Goal: Task Accomplishment & Management: Complete application form

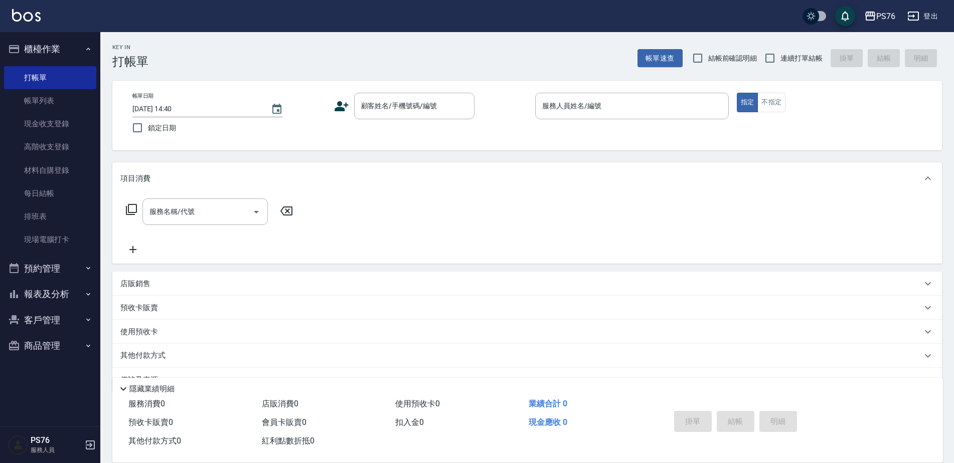
click at [783, 54] on span "連續打單結帳" at bounding box center [801, 58] width 42 height 11
click at [780, 54] on input "連續打單結帳" at bounding box center [769, 58] width 21 height 21
checkbox input "true"
click at [351, 93] on div "顧客姓名/手機號碼/編號 顧客姓名/手機號碼/編號" at bounding box center [431, 106] width 194 height 27
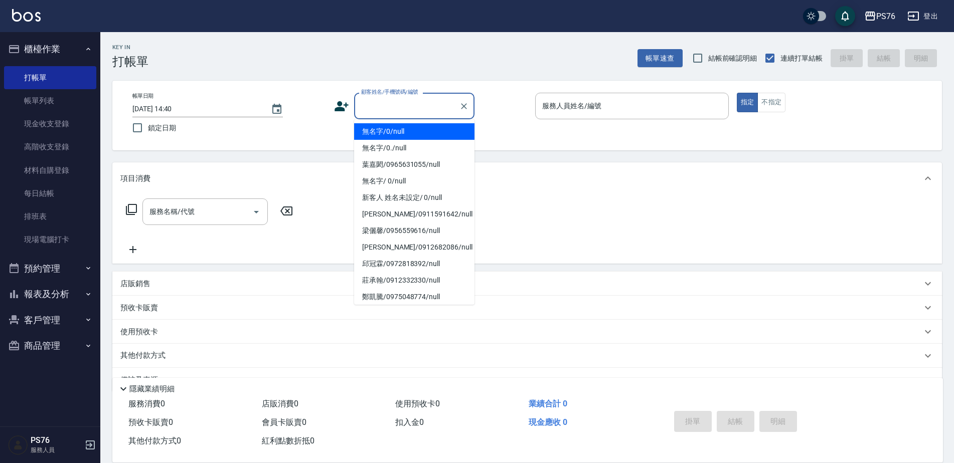
click at [375, 100] on input "顧客姓名/手機號碼/編號" at bounding box center [407, 106] width 96 height 18
type input "無名字/0/null"
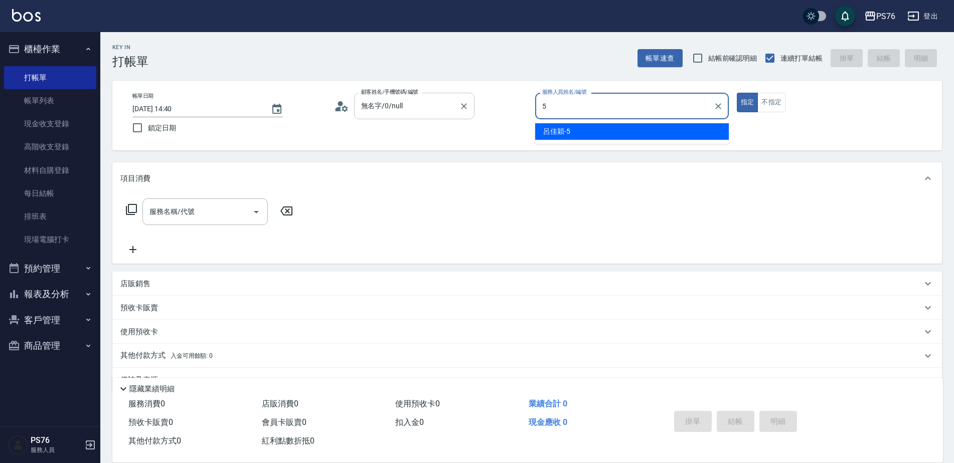
type input "呂佳穎-5"
type button "true"
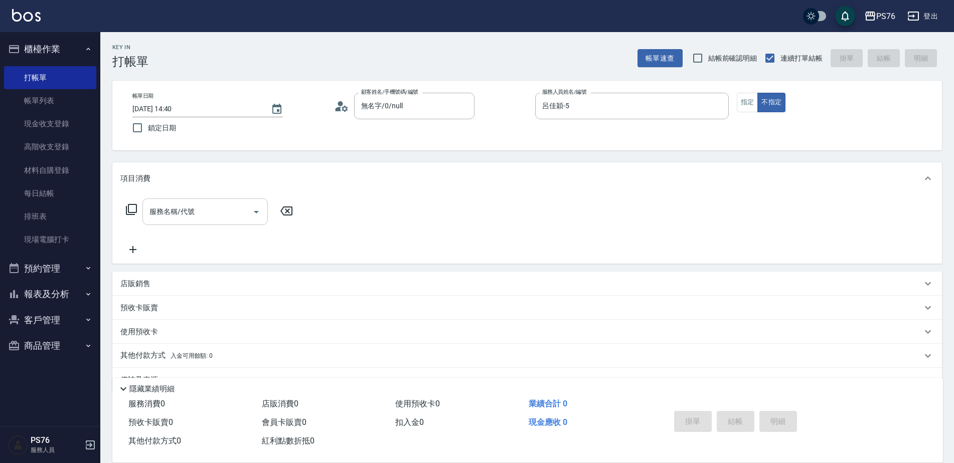
click at [204, 206] on input "服務名稱/代號" at bounding box center [197, 212] width 101 height 18
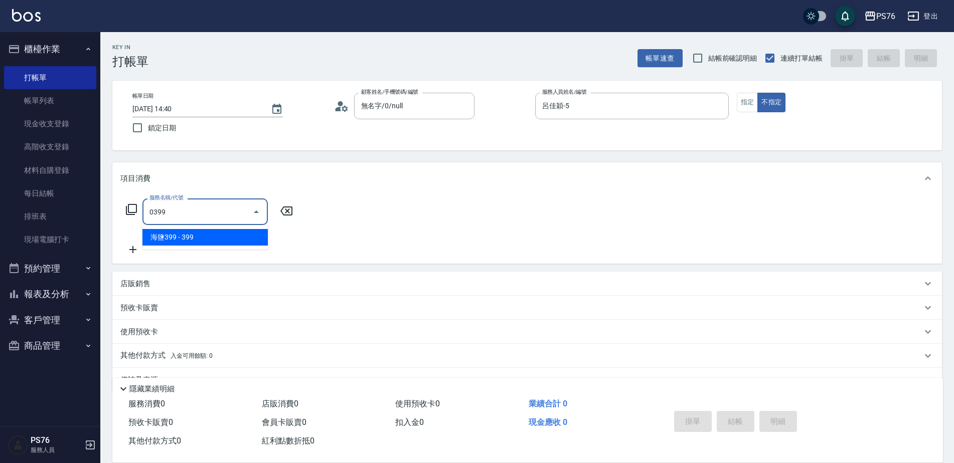
type input "海鹽399(0399)"
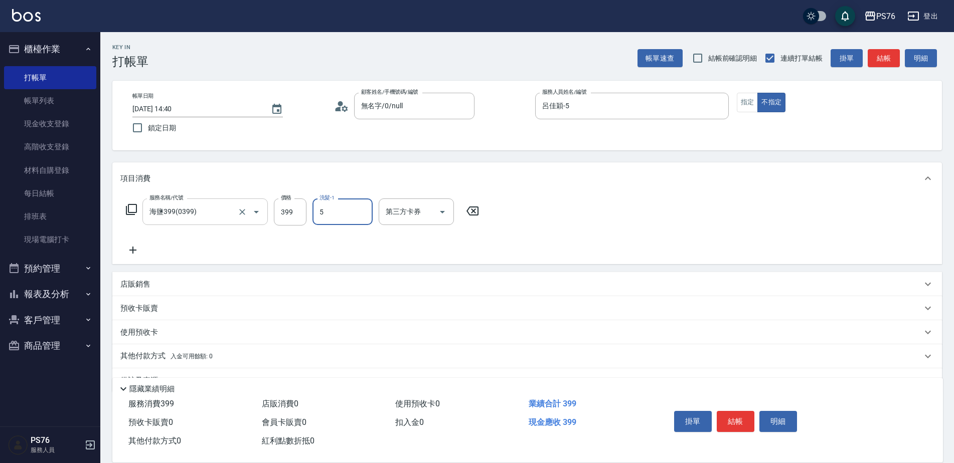
type input "呂佳穎-5"
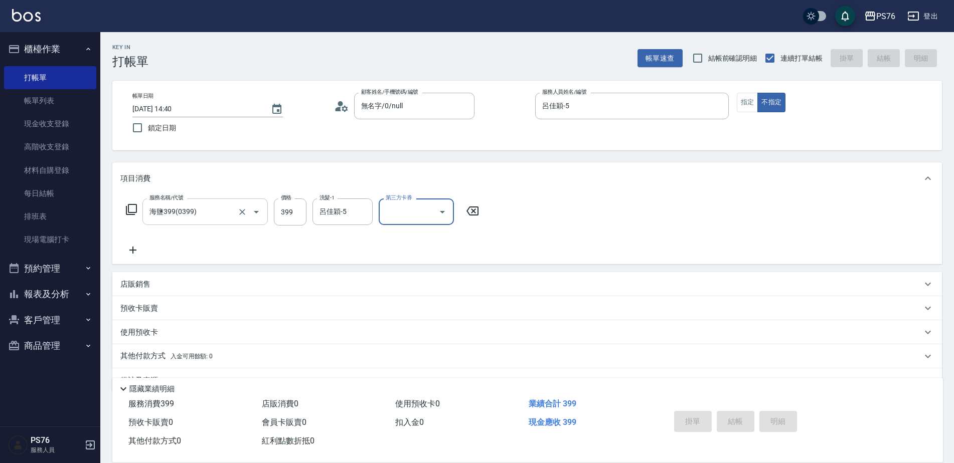
type input "[DATE] 16:21"
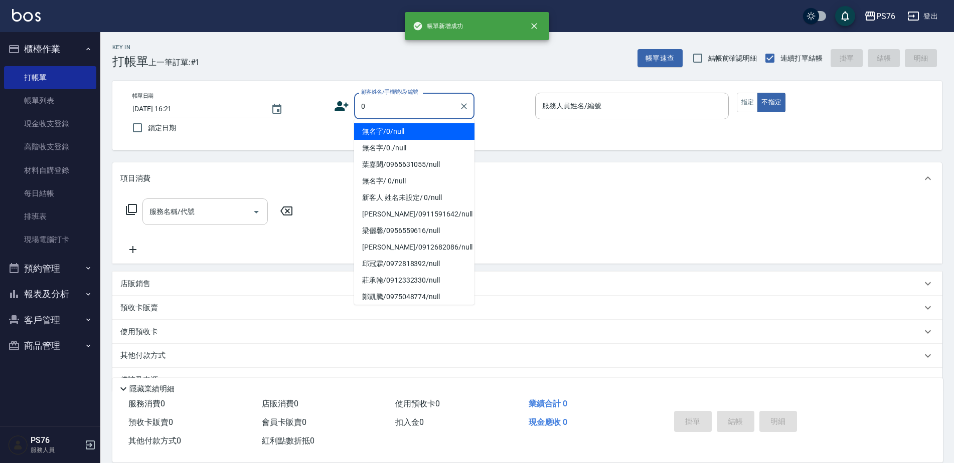
type input "無名字/0/null"
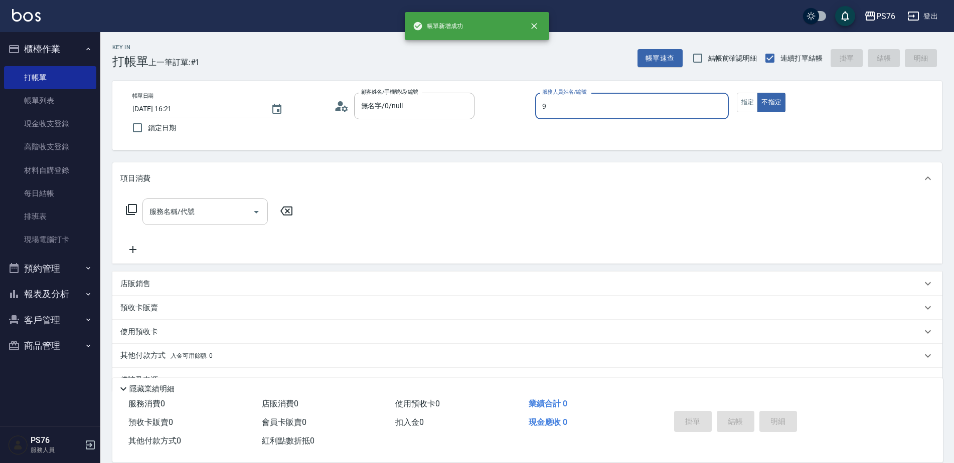
type input "[PERSON_NAME]-9"
type button "false"
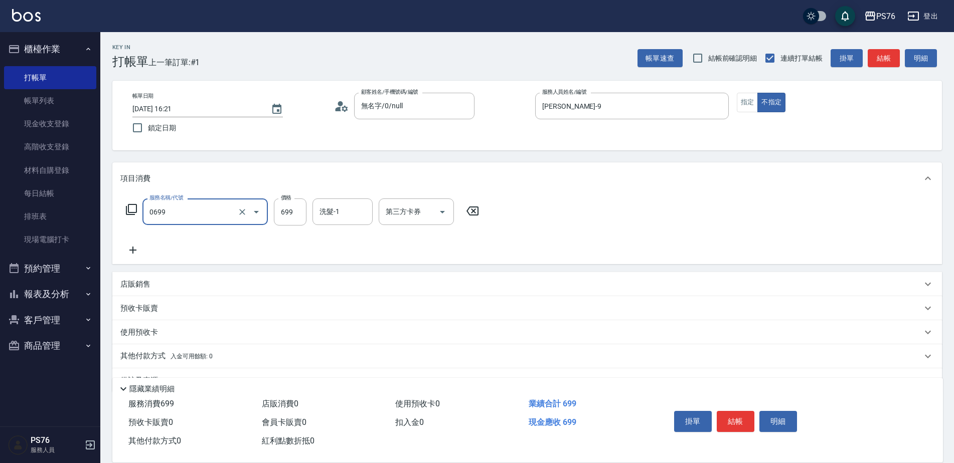
type input "精油SPA(0699)"
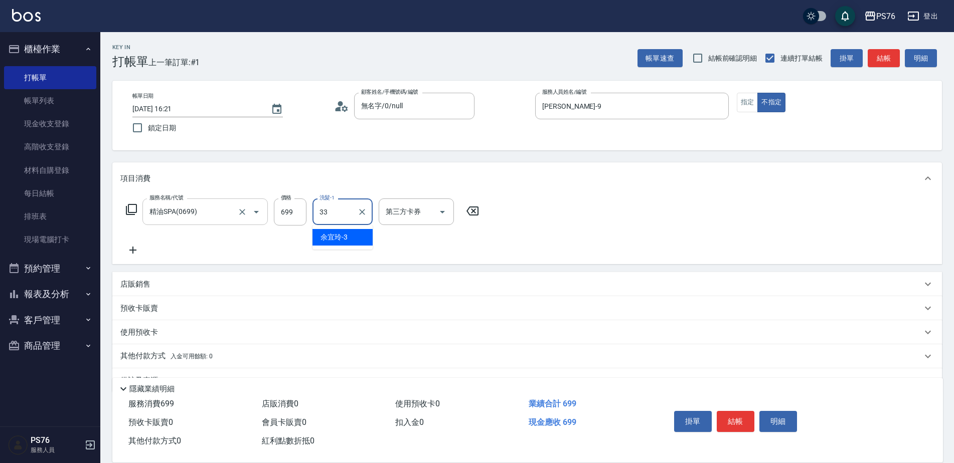
type input "[PERSON_NAME]33"
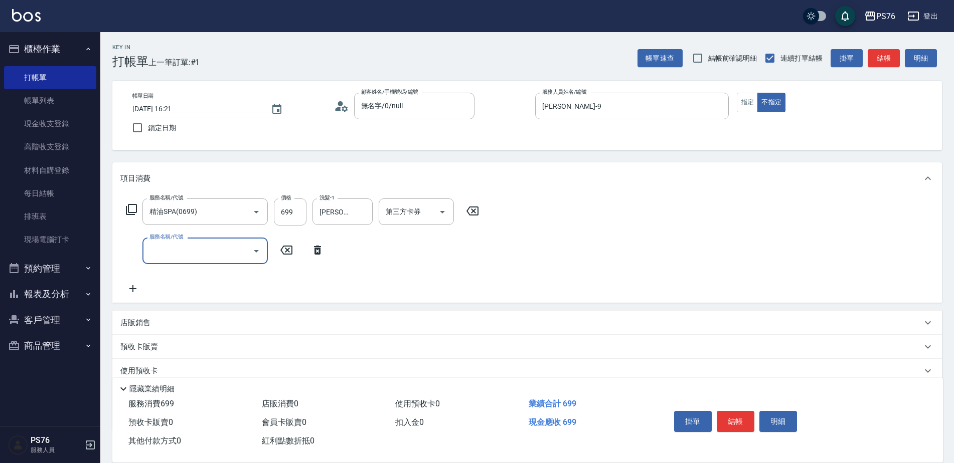
click at [157, 328] on div "店販銷售" at bounding box center [520, 323] width 801 height 11
type input "2"
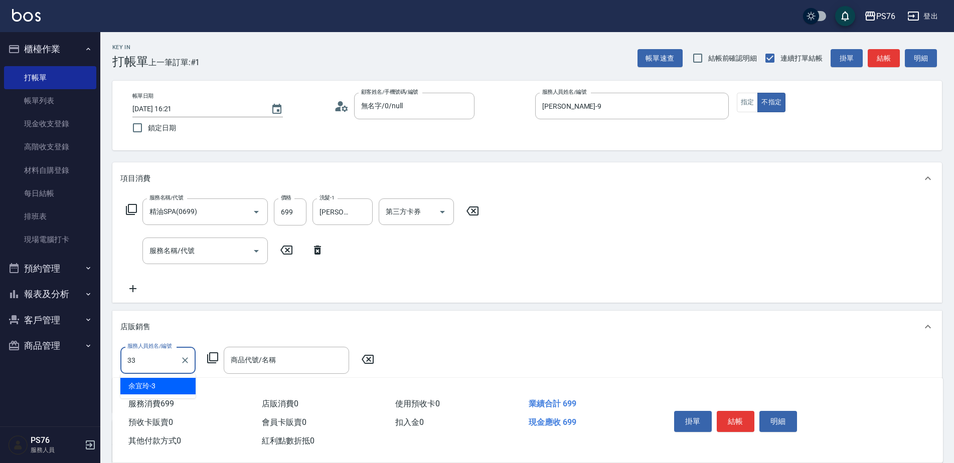
type input "[PERSON_NAME]33"
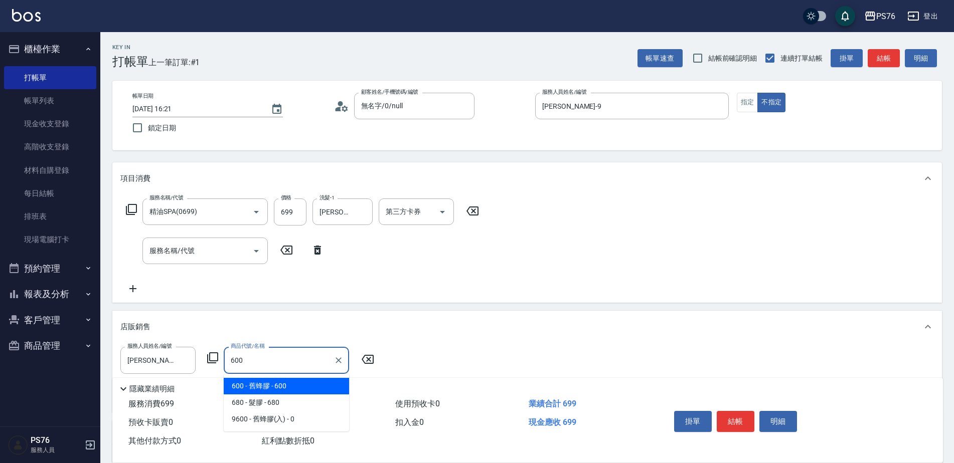
type input "舊蜂膠"
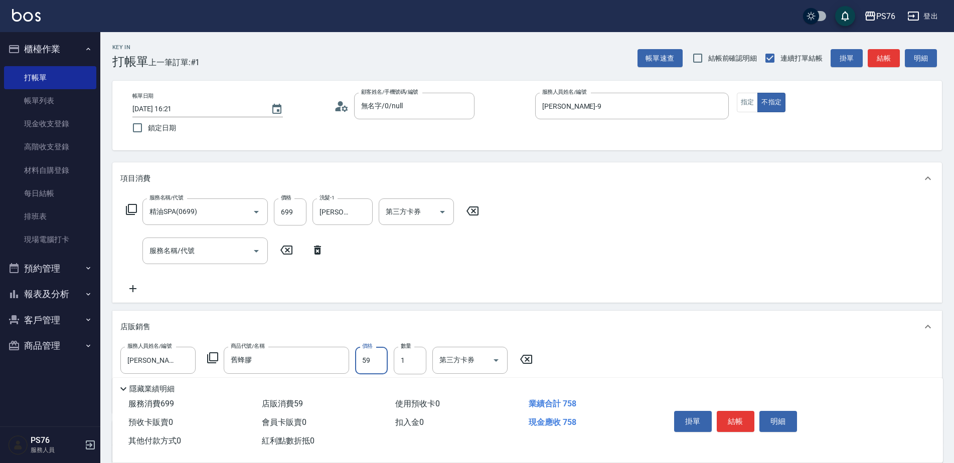
type input "599"
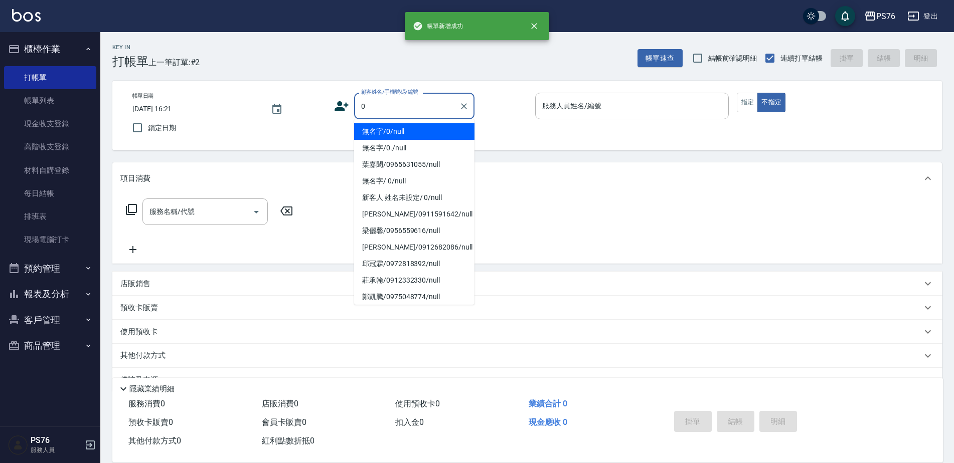
type input "無名字/0/null"
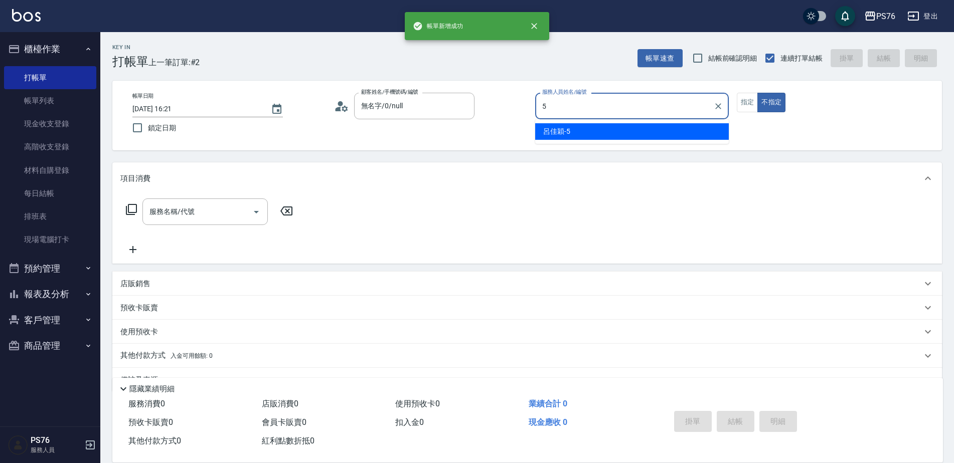
type input "呂佳穎-5"
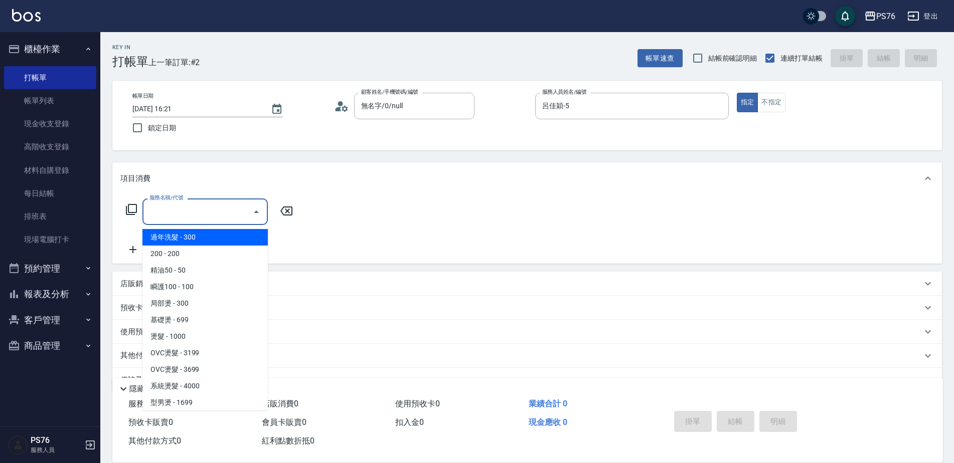
click at [164, 218] on input "服務名稱/代號" at bounding box center [197, 212] width 101 height 18
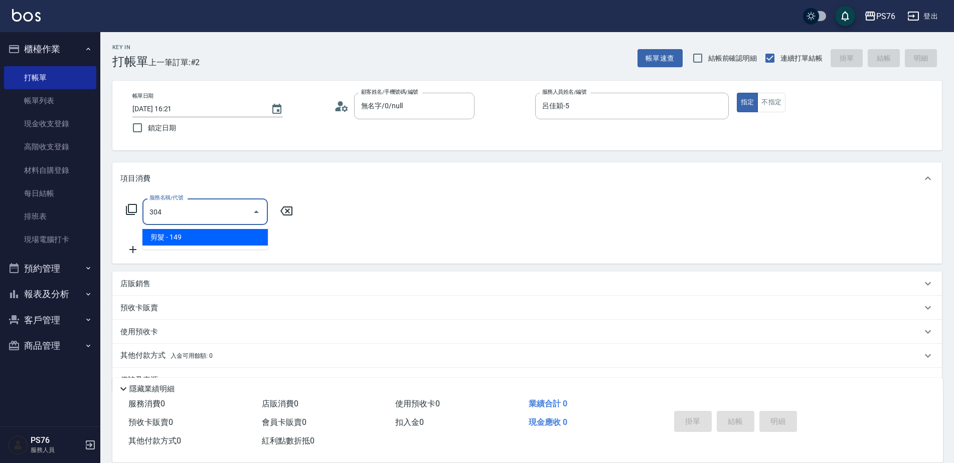
type input "剪髮(304)"
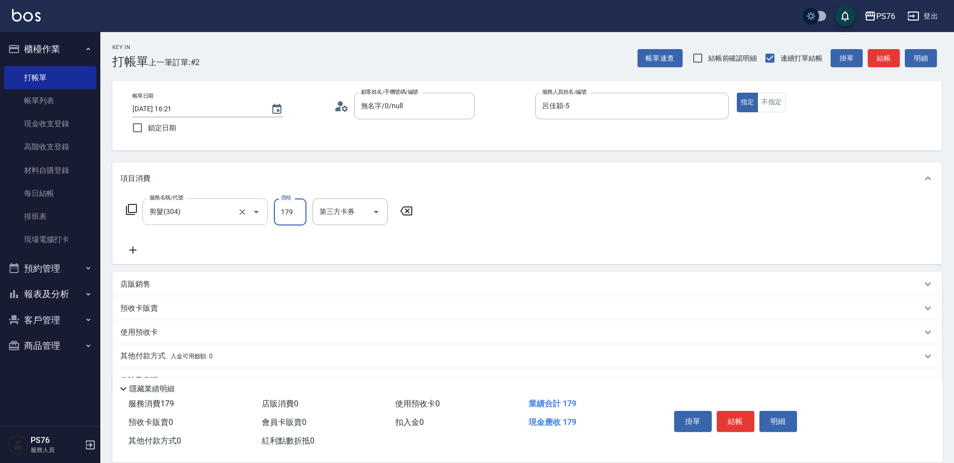
type input "179"
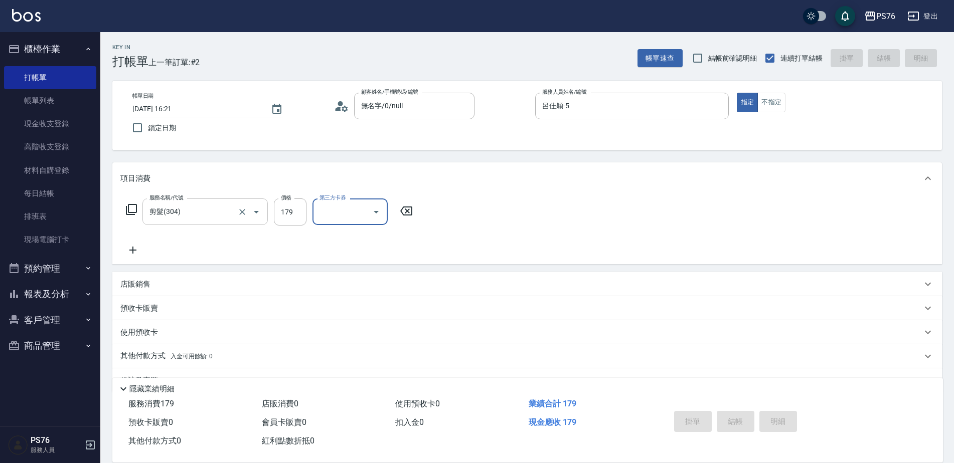
type input "[DATE] 16:22"
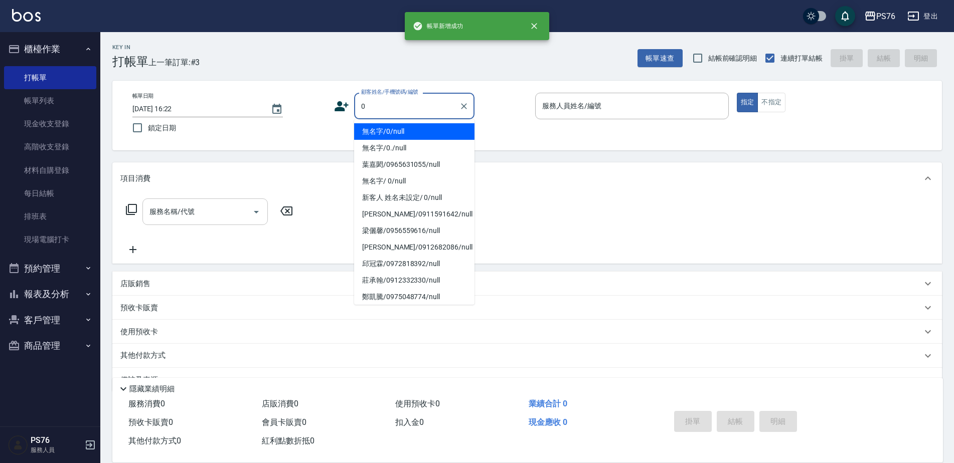
type input "無名字/0/null"
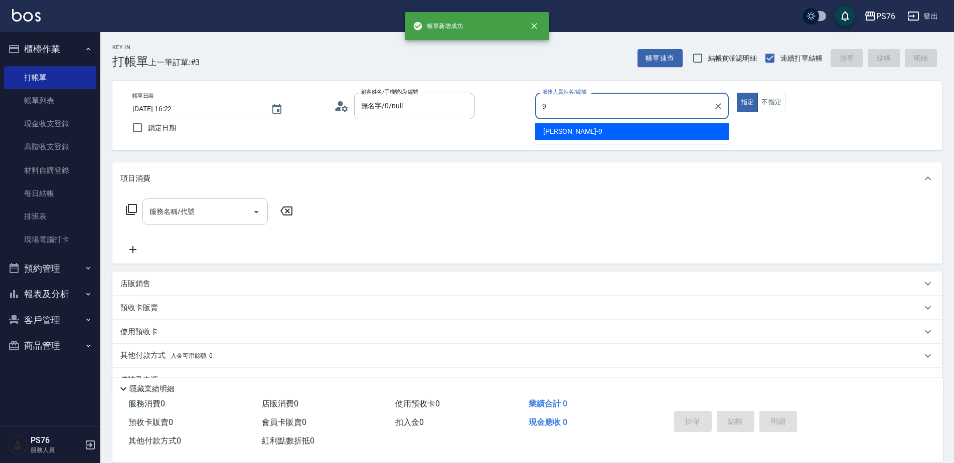
type input "[PERSON_NAME]-9"
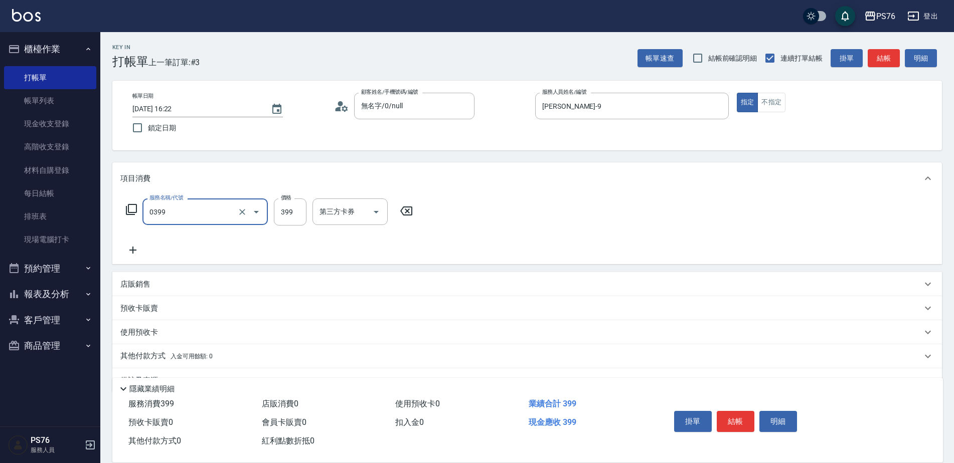
type input "海鹽399(0399)"
type input "449"
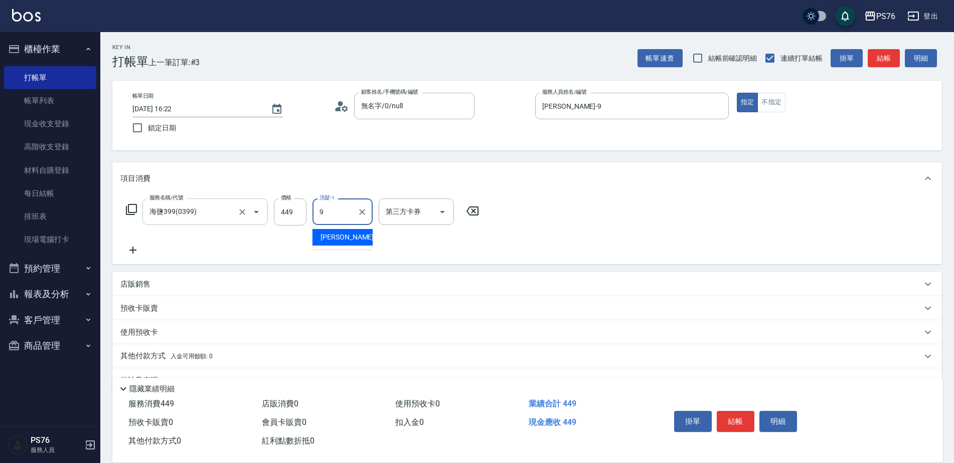
type input "[PERSON_NAME]-9"
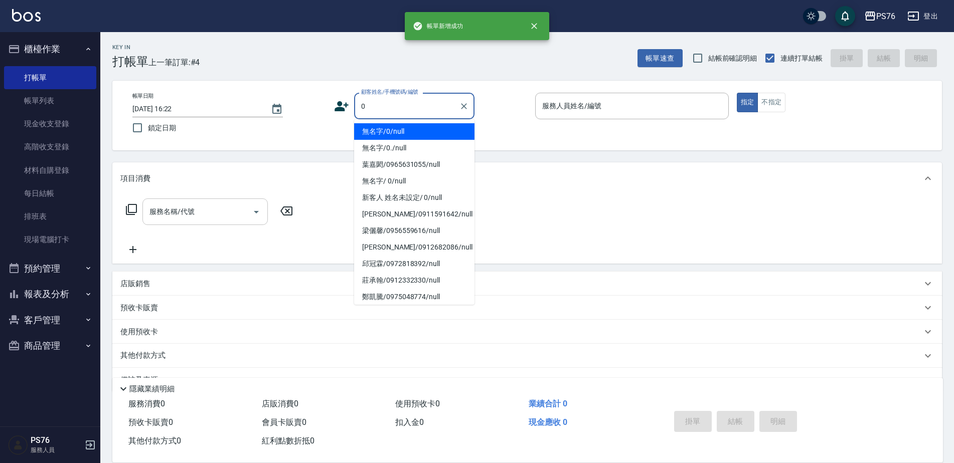
type input "無名字/0/null"
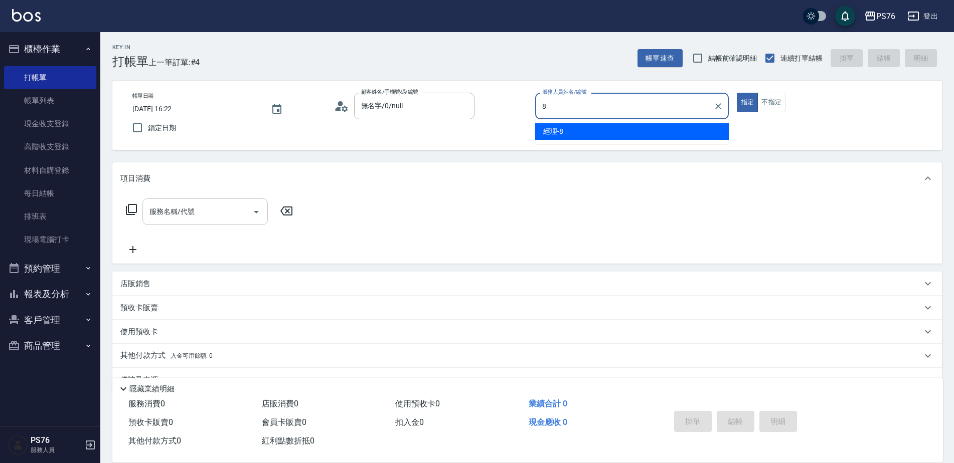
type input "經理-8"
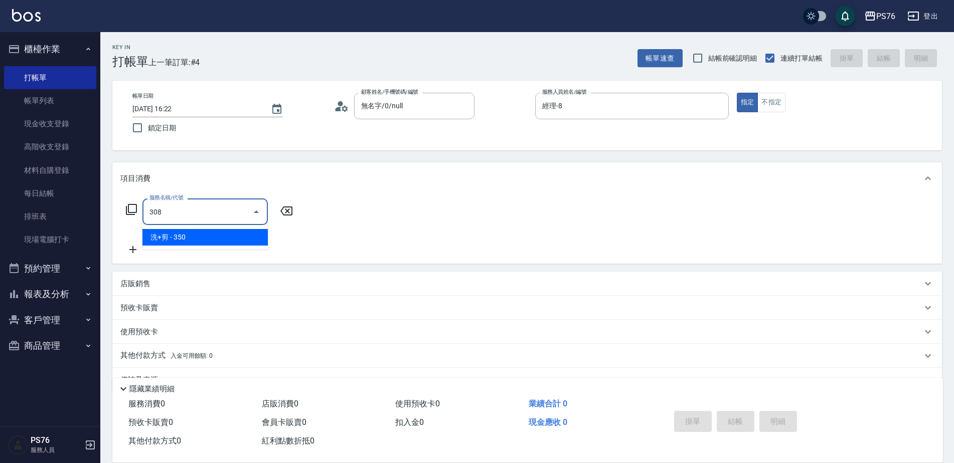
type input "洗+剪(308)"
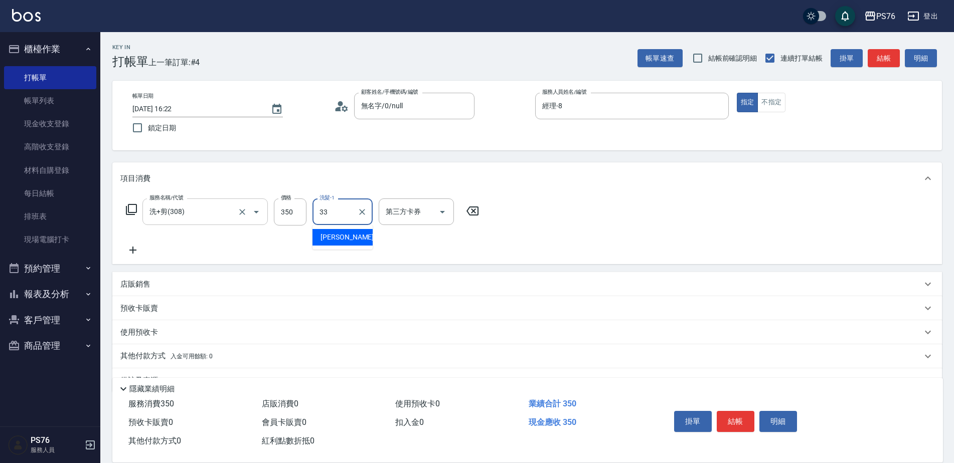
type input "[PERSON_NAME]33"
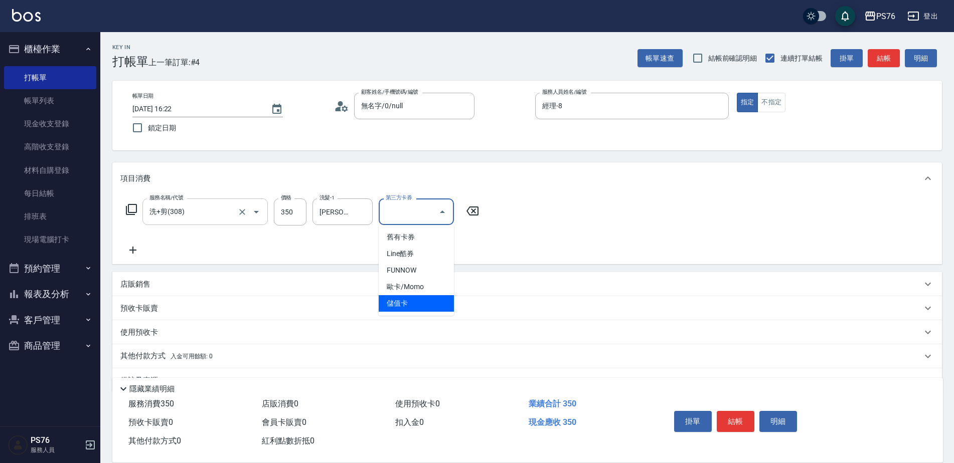
type input "儲值卡"
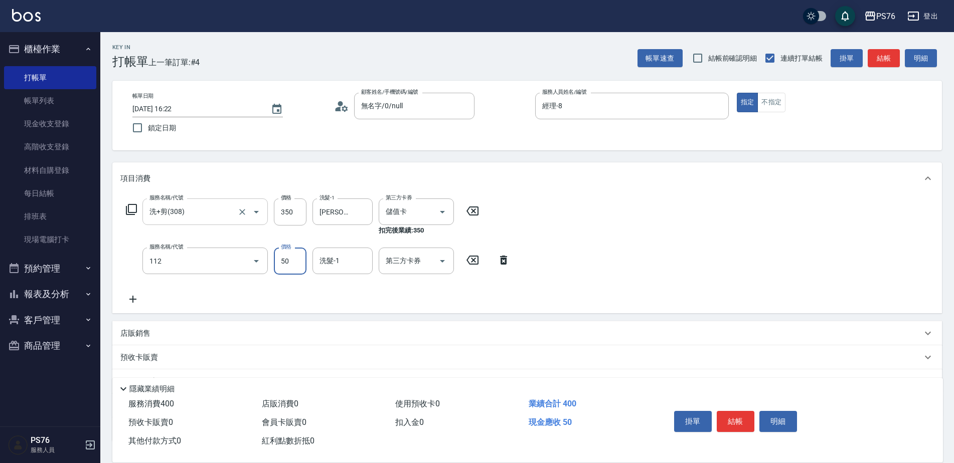
type input "精油50(112)"
type input "[PERSON_NAME]33"
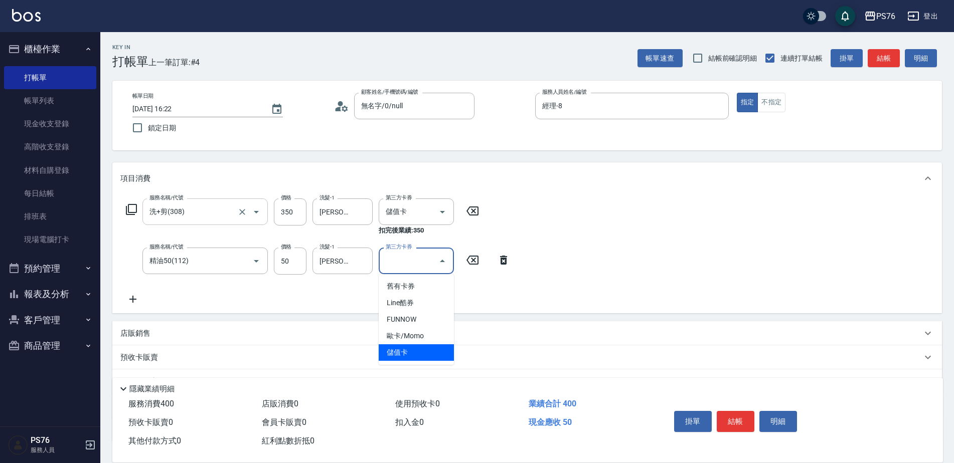
type input "儲值卡"
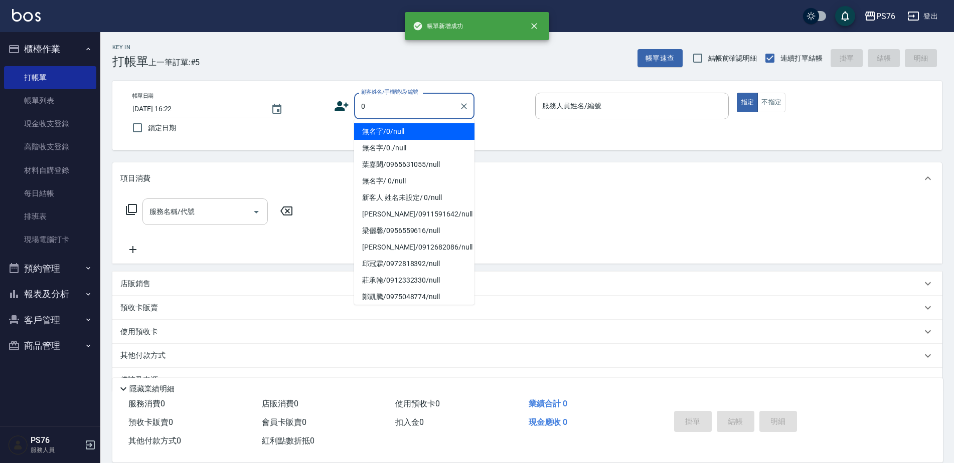
type input "無名字/0/null"
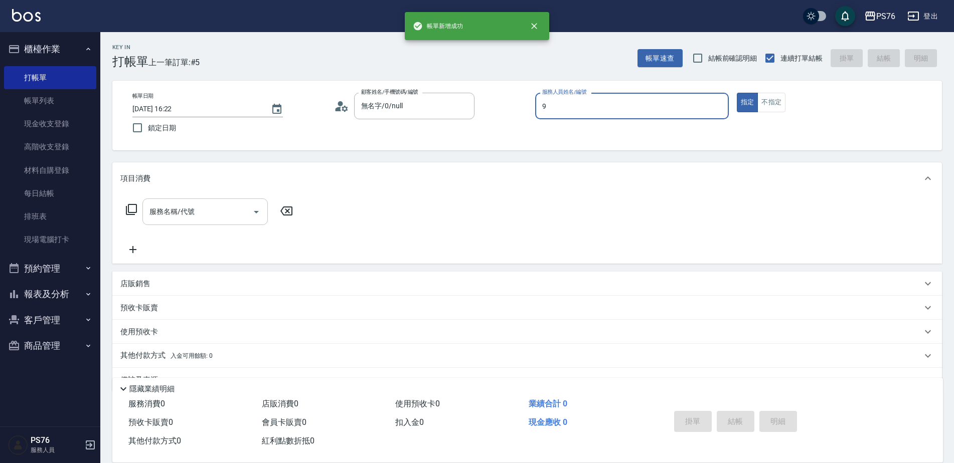
type input "[PERSON_NAME]-9"
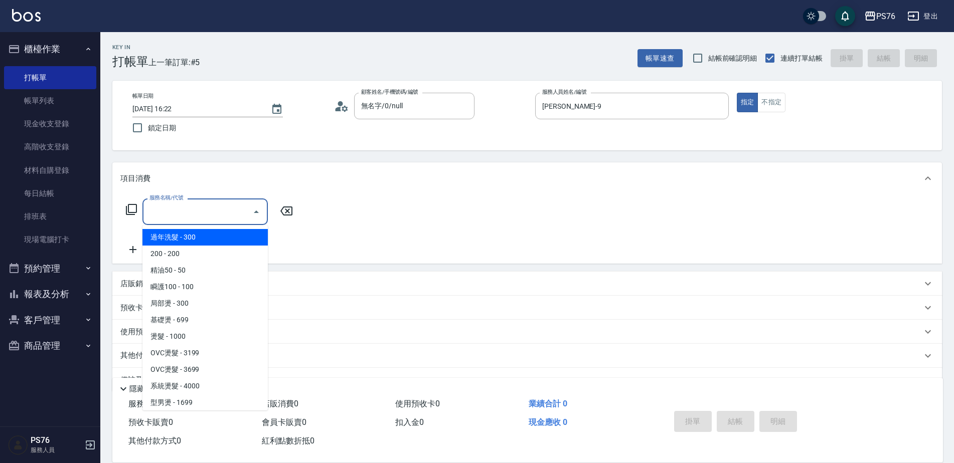
click at [164, 218] on input "服務名稱/代號" at bounding box center [197, 212] width 101 height 18
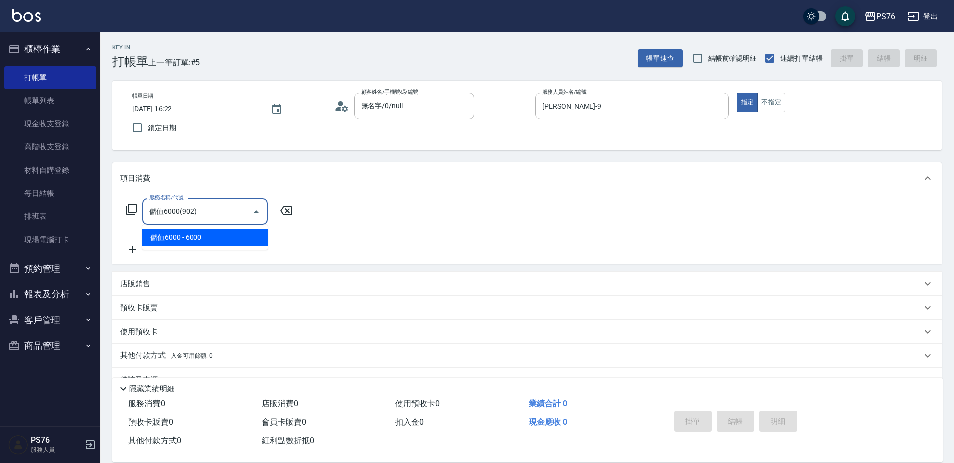
type input "儲值6000(902)"
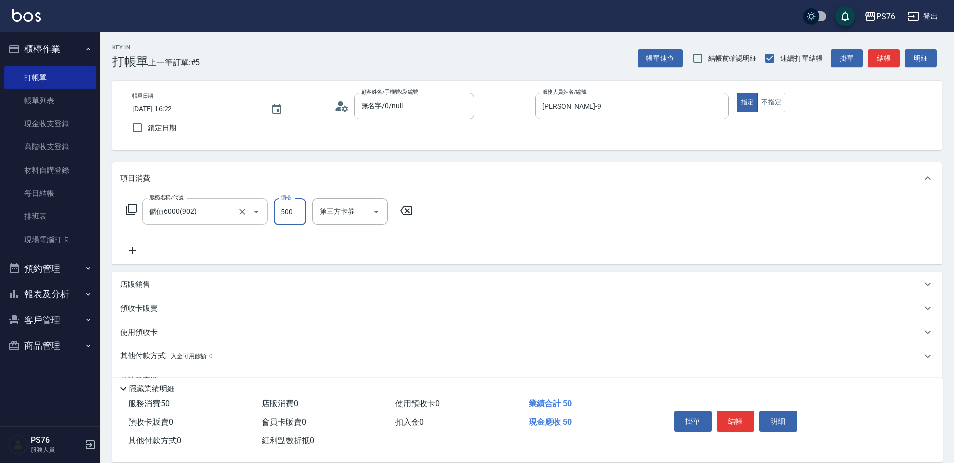
type input "5000"
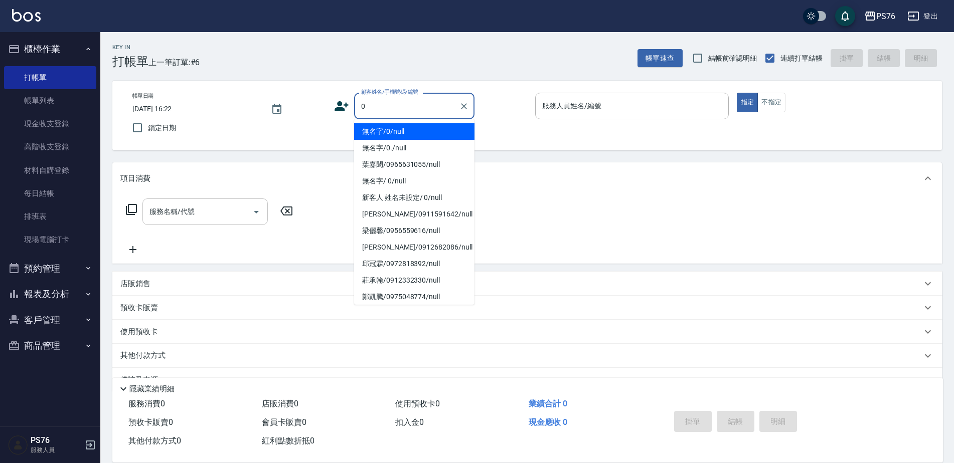
type input "無名字/0/null"
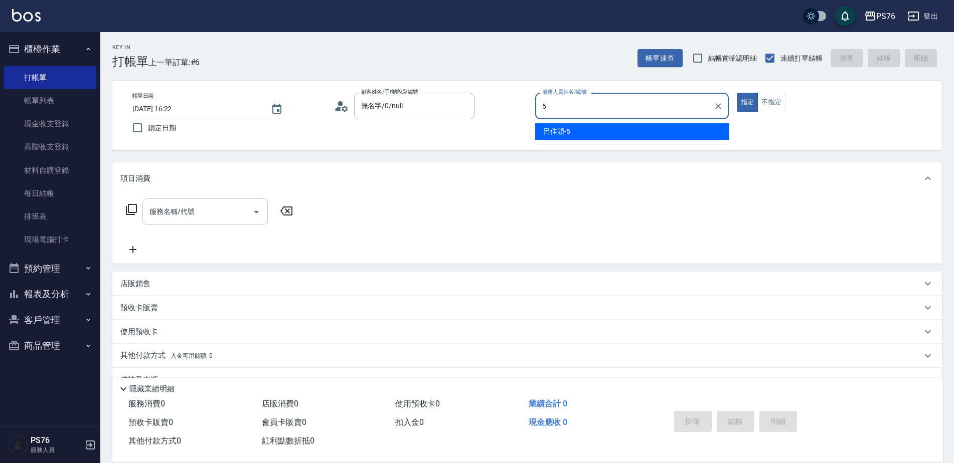
type input "呂佳穎-5"
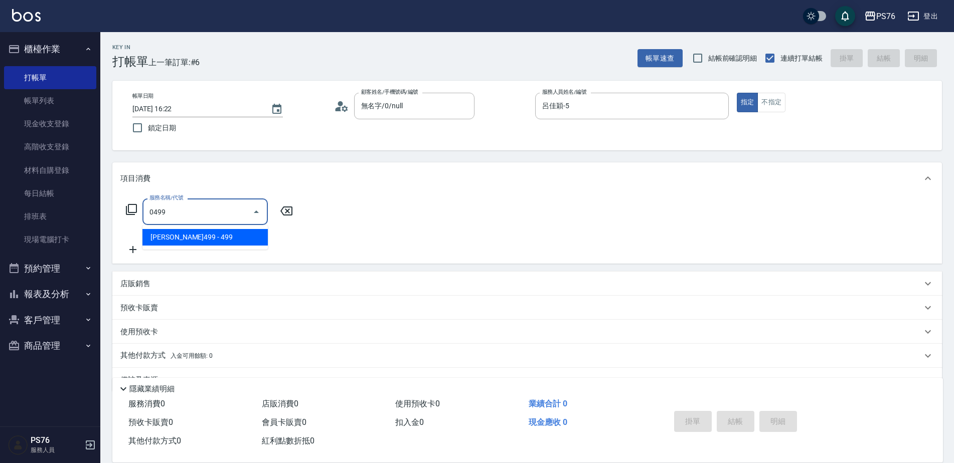
type input "[PERSON_NAME]499(0499)"
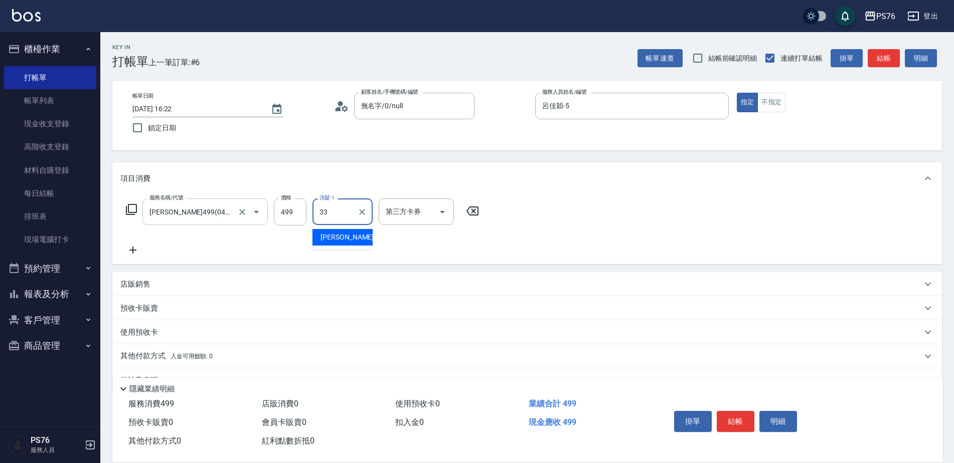
type input "[PERSON_NAME]33"
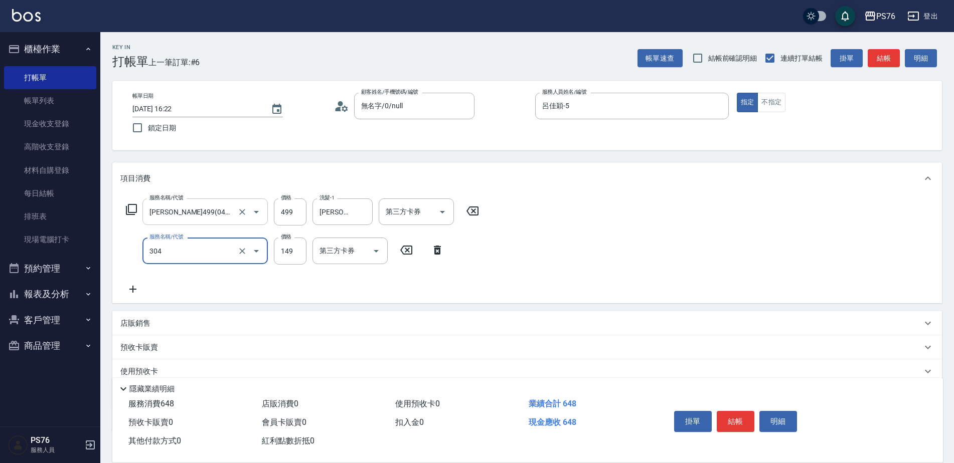
type input "剪髮(304)"
type input "179"
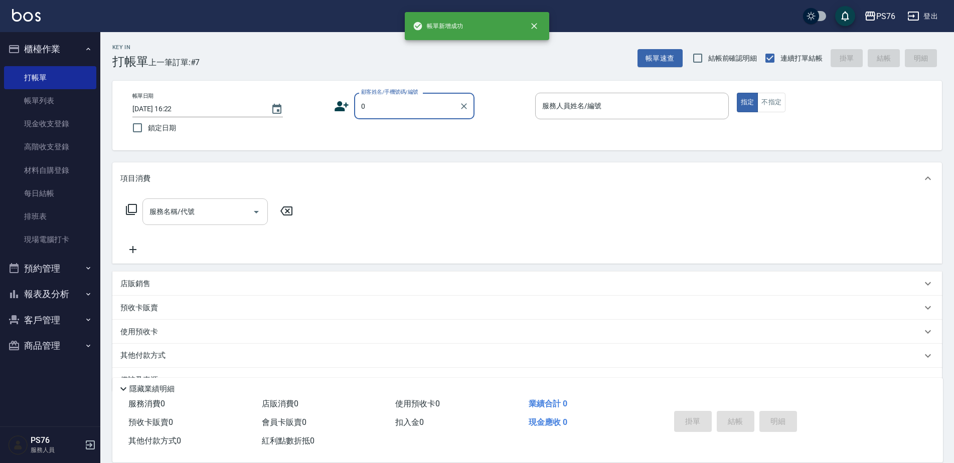
type input "無名字/0/null"
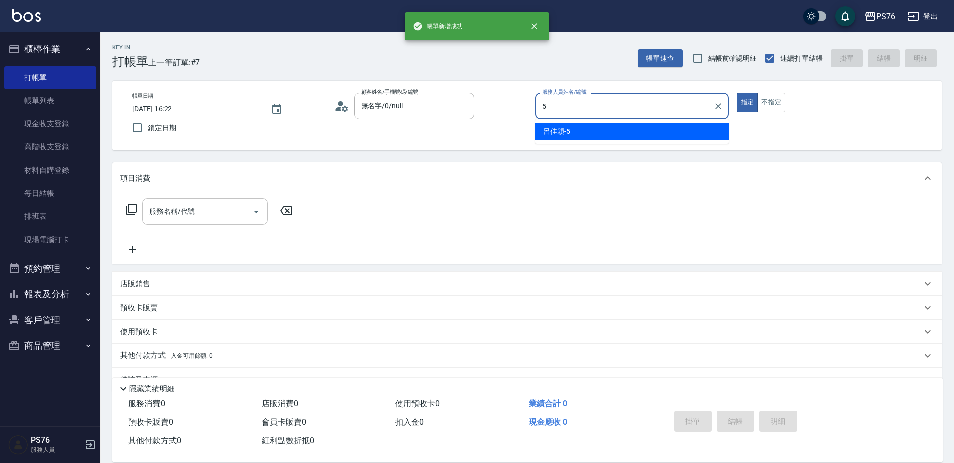
type input "呂佳穎-5"
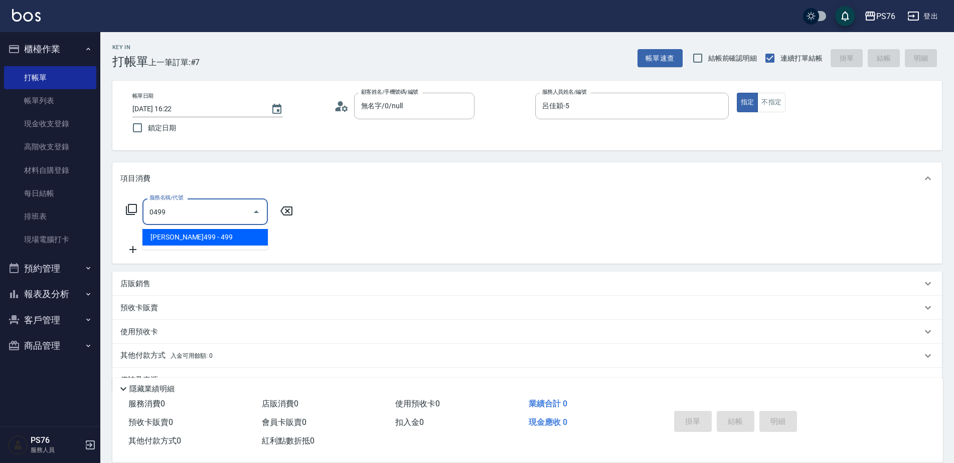
type input "[PERSON_NAME]499(0499)"
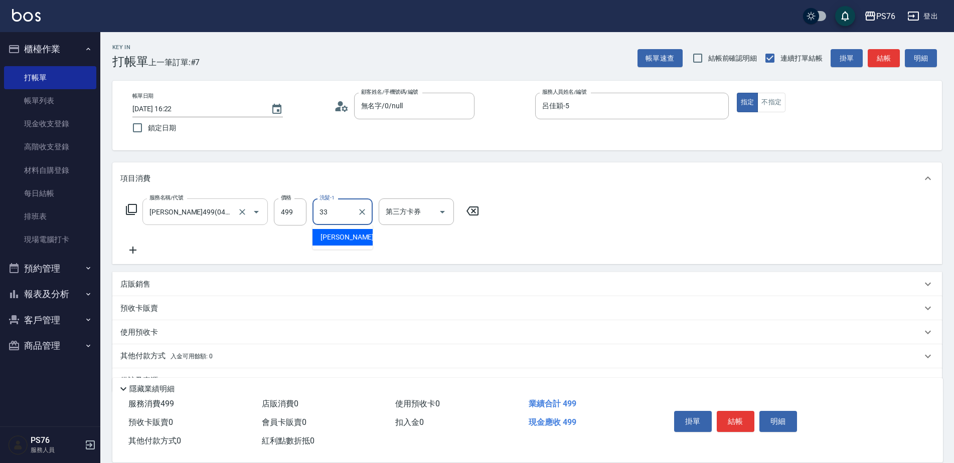
type input "[PERSON_NAME]33"
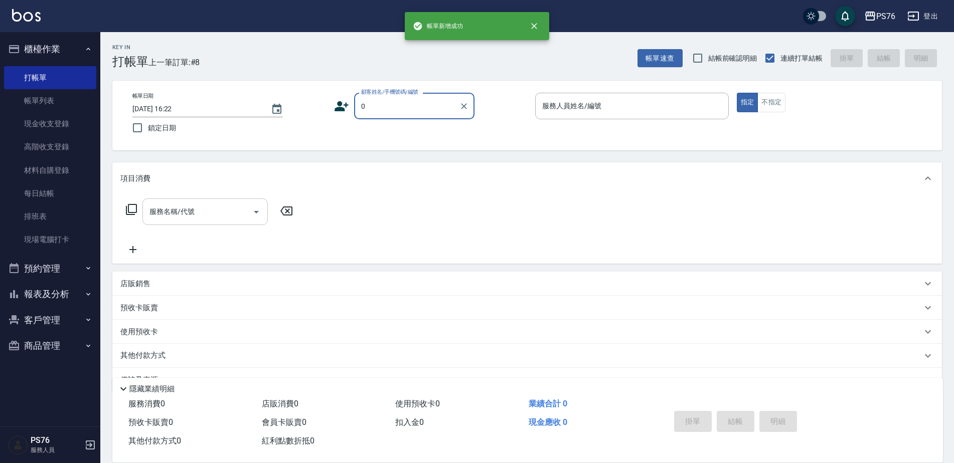
type input "無名字/0/null"
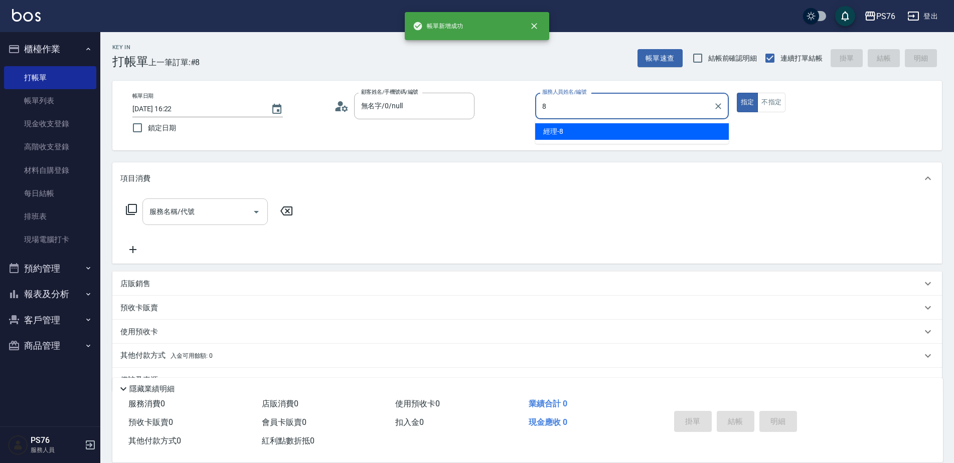
type input "經理-8"
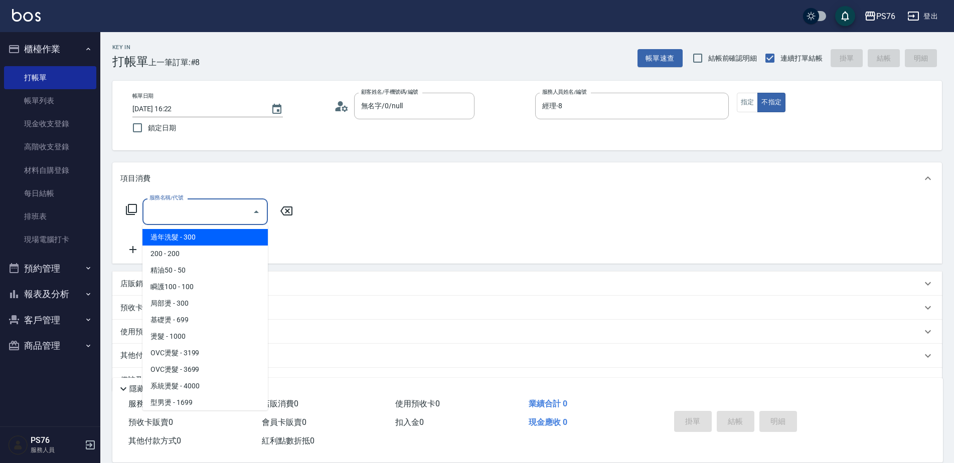
click at [169, 212] on input "服務名稱/代號" at bounding box center [197, 212] width 101 height 18
type input "0"
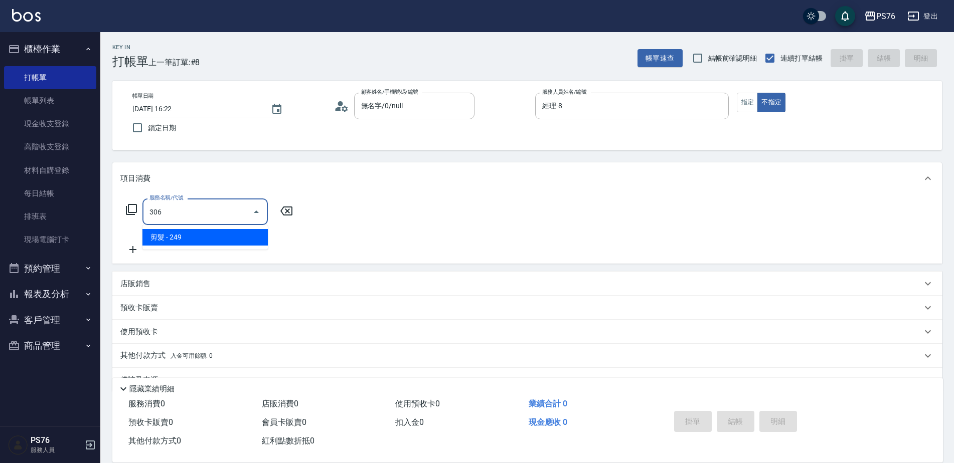
type input "剪髮(306)"
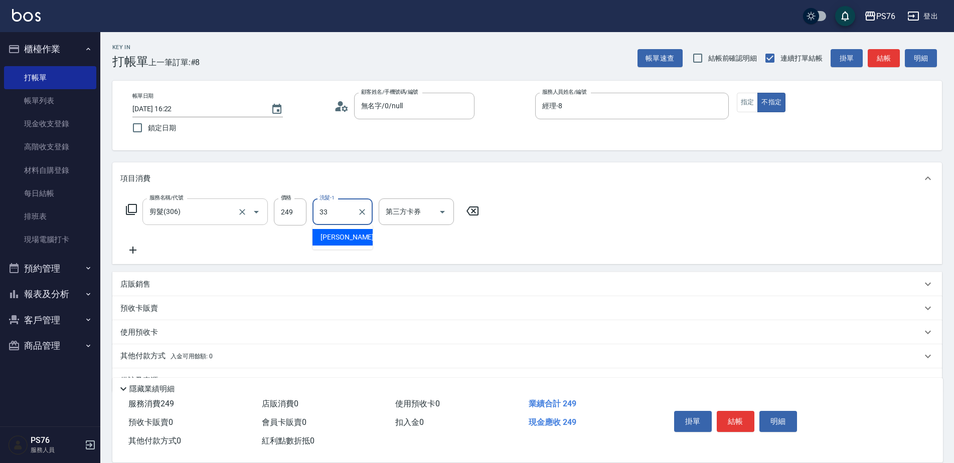
type input "[PERSON_NAME]33"
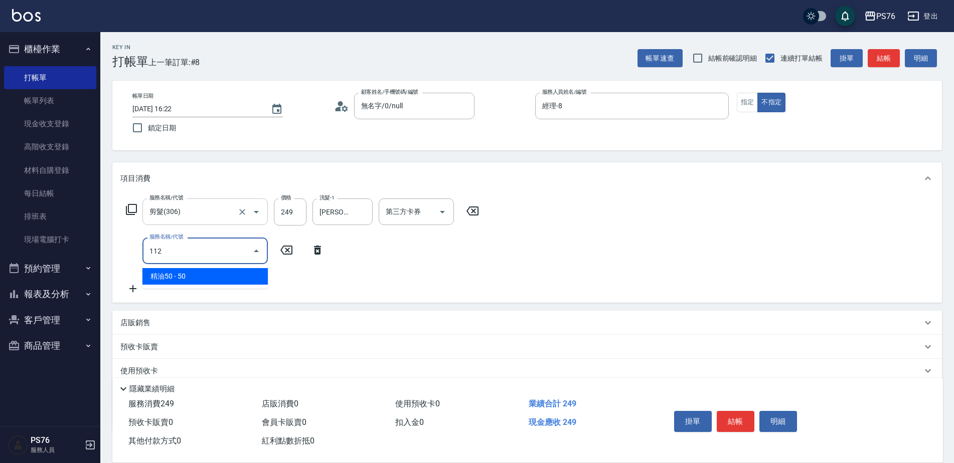
type input "精油50(112)"
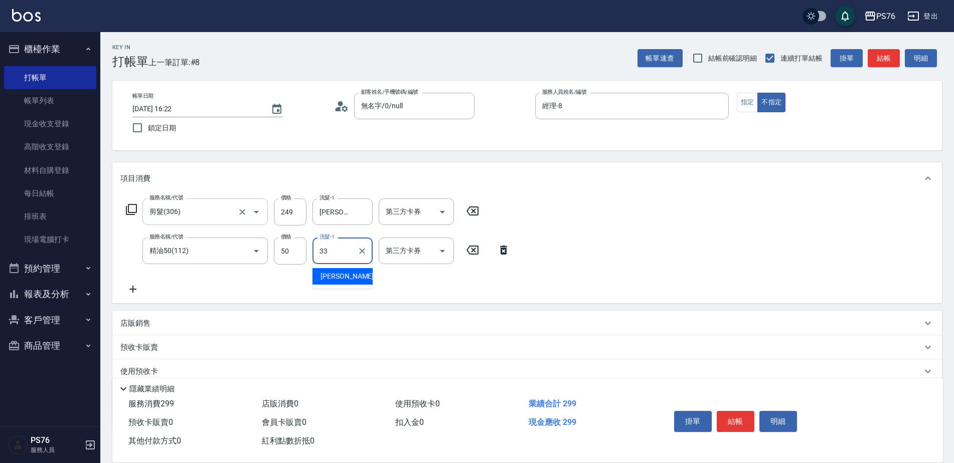
type input "[PERSON_NAME]33"
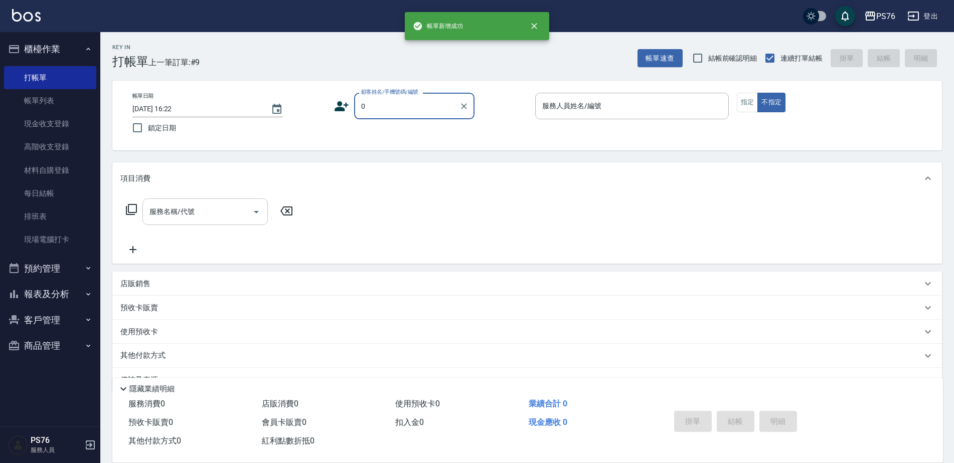
type input "無名字/0/null"
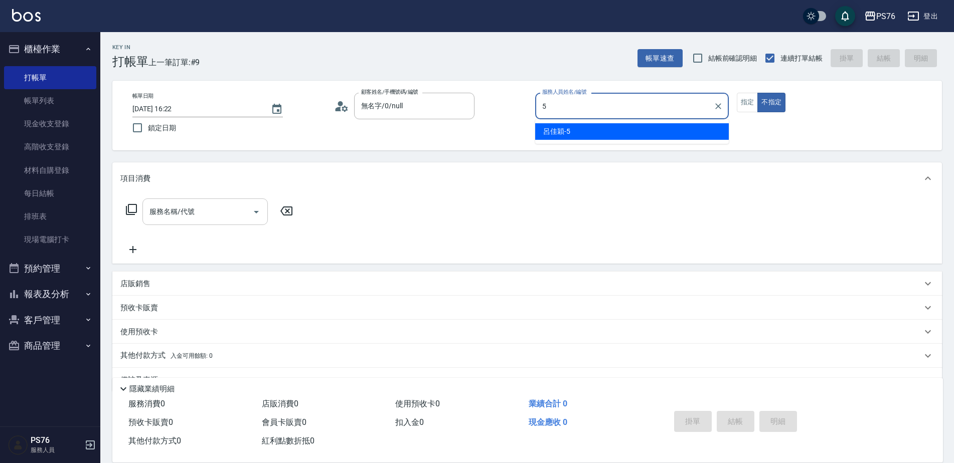
type input "呂佳穎-5"
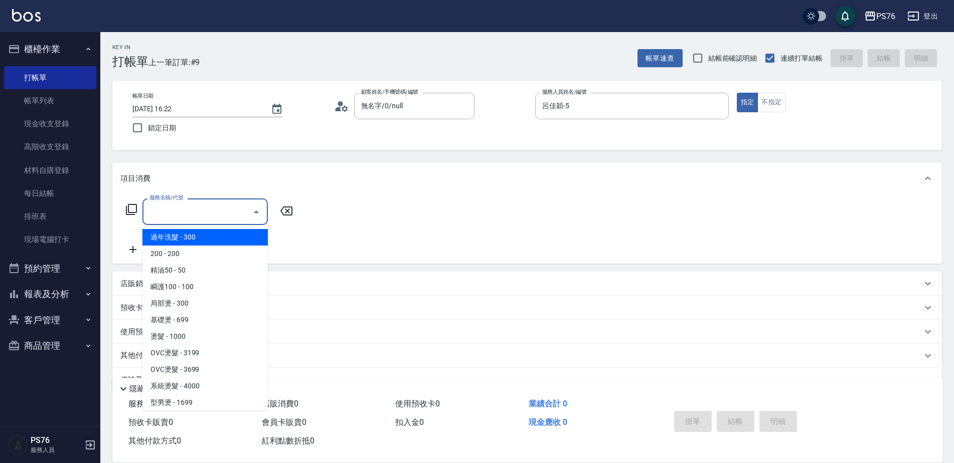
click at [169, 212] on input "服務名稱/代號" at bounding box center [197, 212] width 101 height 18
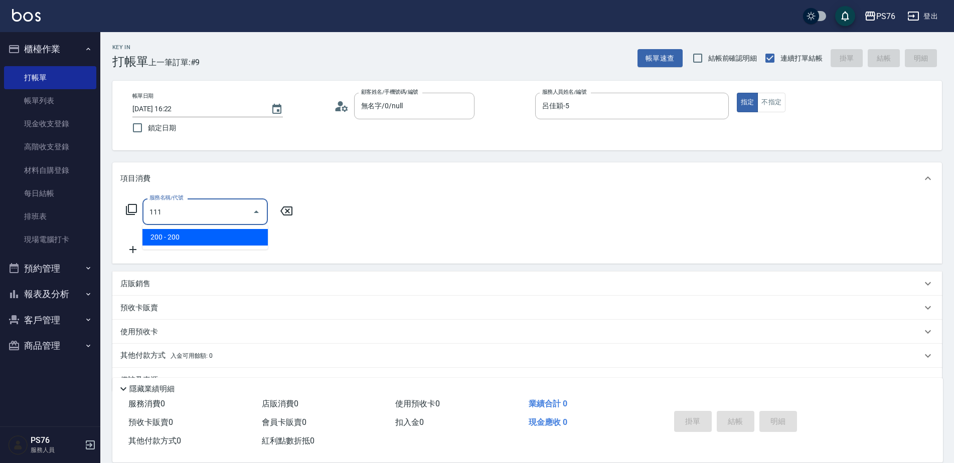
type input "200(111)"
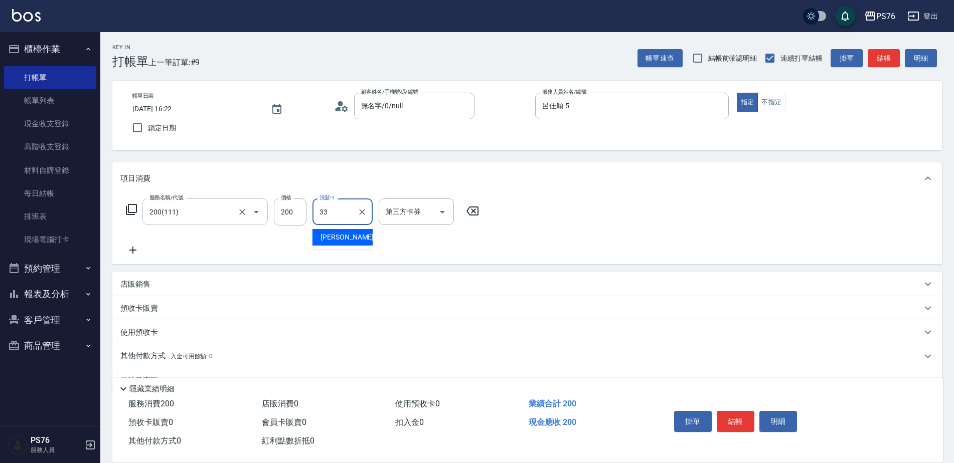
type input "[PERSON_NAME]33"
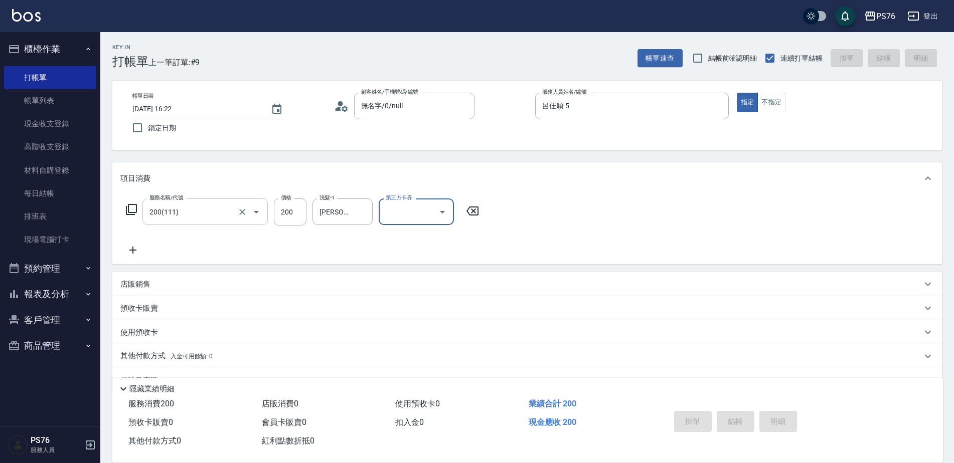
type input "[DATE] 16:23"
